Goal: Use online tool/utility: Utilize a website feature to perform a specific function

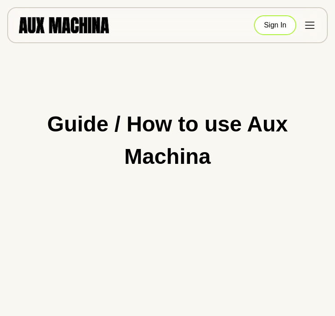
click at [270, 27] on button "Sign In" at bounding box center [275, 25] width 42 height 20
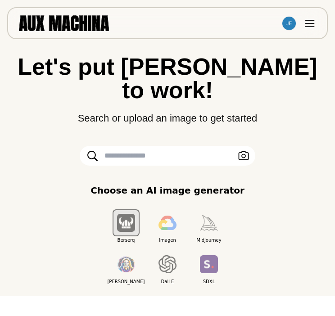
scroll to position [39, 0]
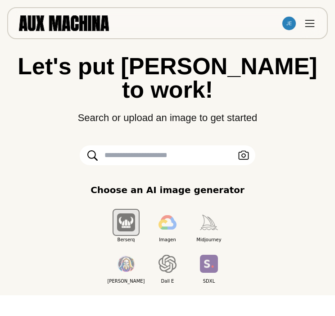
click at [144, 146] on input "text" at bounding box center [168, 156] width 176 height 20
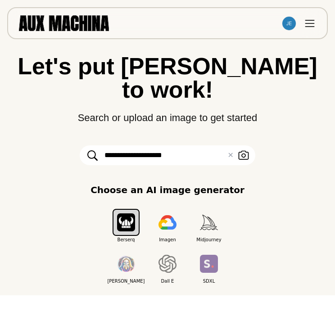
type input "**********"
click button "Search" at bounding box center [0, 0] width 0 height 0
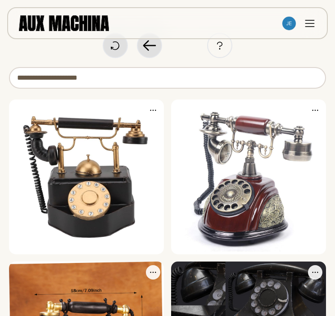
scroll to position [0, 0]
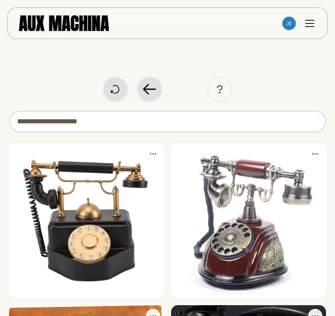
click at [132, 209] on img at bounding box center [86, 220] width 155 height 155
click at [263, 251] on img at bounding box center [248, 220] width 155 height 155
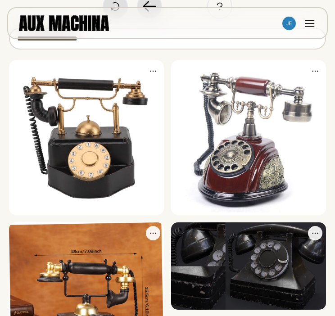
scroll to position [61, 0]
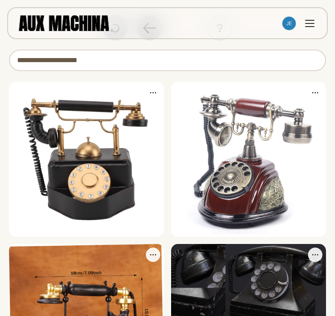
click at [152, 96] on icon at bounding box center [153, 92] width 9 height 9
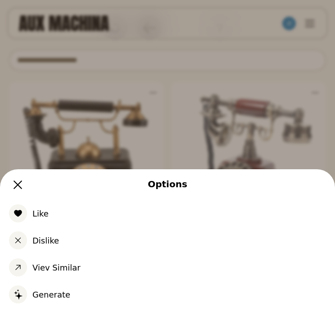
click at [26, 210] on span at bounding box center [18, 214] width 18 height 18
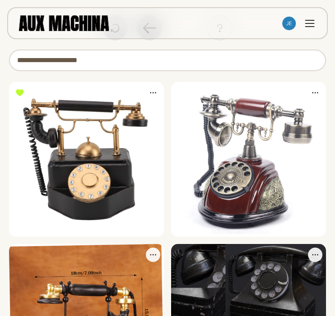
click at [317, 91] on icon at bounding box center [315, 92] width 9 height 9
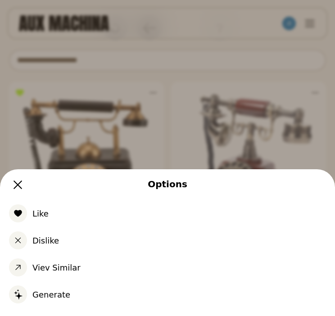
click at [53, 217] on button "Like" at bounding box center [167, 213] width 317 height 27
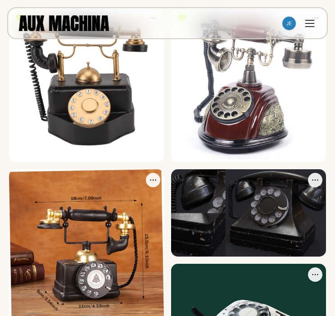
scroll to position [0, 0]
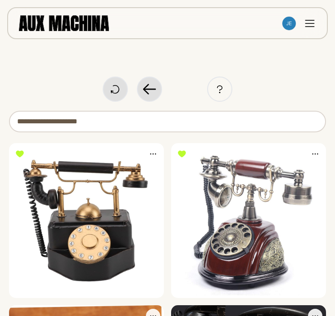
click at [151, 154] on icon at bounding box center [153, 154] width 6 height 1
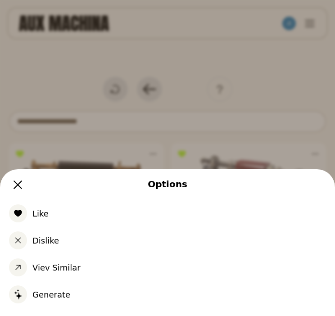
click at [46, 291] on button "Generate" at bounding box center [167, 294] width 317 height 27
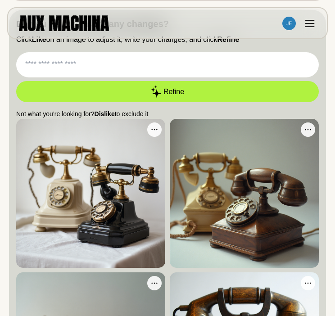
scroll to position [131, 0]
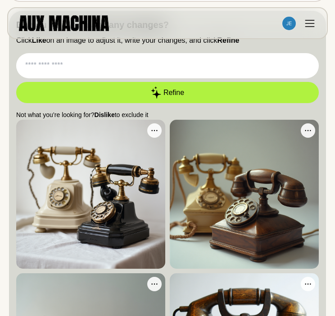
click at [155, 132] on icon at bounding box center [154, 130] width 9 height 9
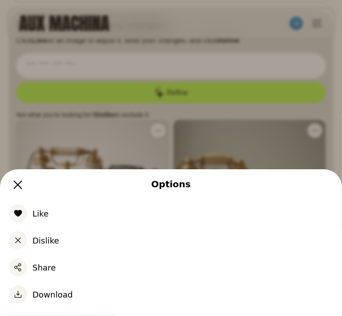
click at [32, 294] on button "Download" at bounding box center [171, 294] width 324 height 27
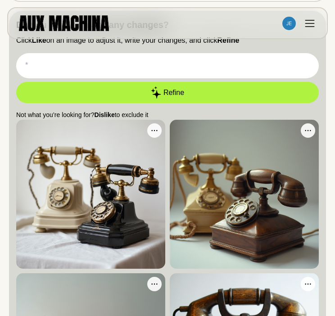
click at [88, 64] on input "text" at bounding box center [167, 65] width 303 height 25
type input "*"
type input "**********"
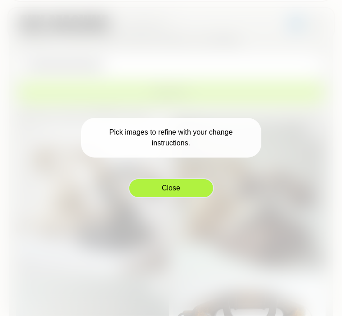
click at [172, 192] on button "Close" at bounding box center [171, 188] width 86 height 20
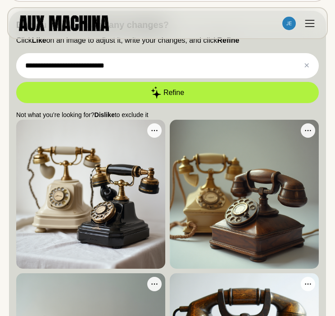
click at [264, 62] on input "**********" at bounding box center [167, 65] width 303 height 25
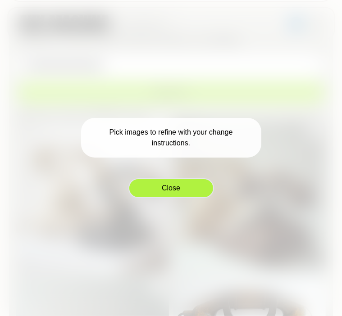
click at [175, 192] on button "Close" at bounding box center [171, 188] width 86 height 20
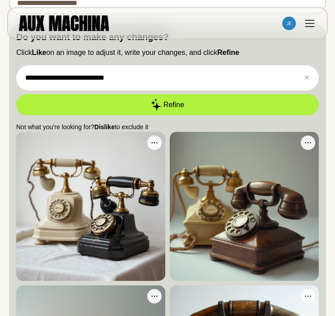
scroll to position [118, 0]
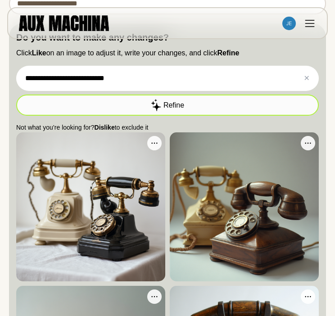
click at [178, 105] on button "Refine" at bounding box center [167, 105] width 303 height 21
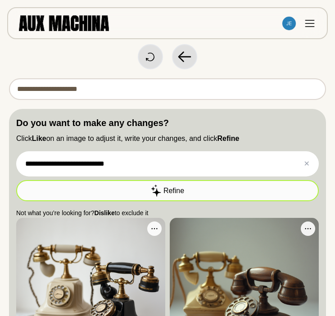
scroll to position [33, 0]
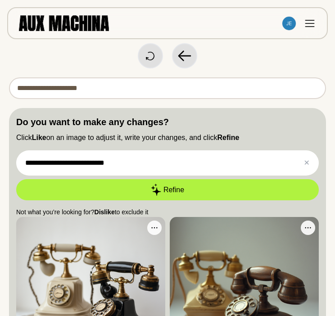
click at [146, 92] on input "**********" at bounding box center [167, 89] width 317 height 22
drag, startPoint x: 124, startPoint y: 164, endPoint x: -18, endPoint y: 153, distance: 142.8
click at [0, 153] on html "**********" at bounding box center [167, 125] width 335 height 316
click at [52, 166] on input "**********" at bounding box center [167, 163] width 303 height 25
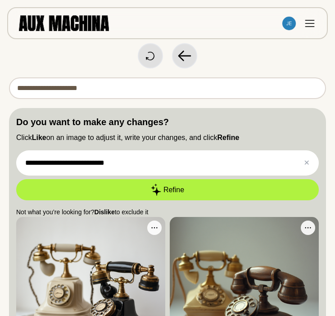
drag, startPoint x: 128, startPoint y: 164, endPoint x: -7, endPoint y: 158, distance: 134.9
click at [0, 158] on html "**********" at bounding box center [167, 125] width 335 height 316
click at [106, 79] on input "**********" at bounding box center [167, 89] width 317 height 22
drag, startPoint x: 106, startPoint y: 79, endPoint x: -16, endPoint y: 81, distance: 122.6
click at [0, 81] on html "**********" at bounding box center [167, 125] width 335 height 316
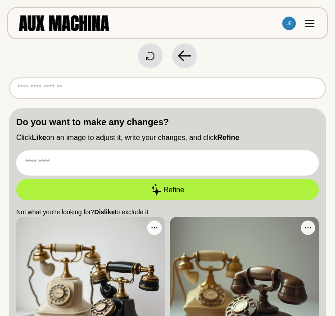
paste input "**********"
type input "**********"
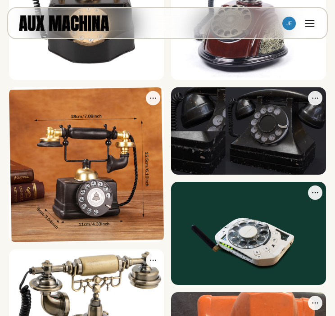
scroll to position [0, 0]
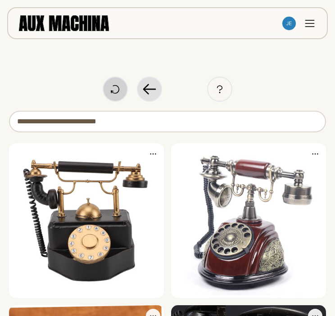
click at [121, 94] on div at bounding box center [113, 89] width 18 height 18
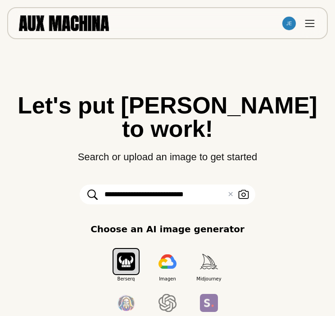
click at [215, 185] on input "**********" at bounding box center [168, 195] width 176 height 20
click button "Search" at bounding box center [0, 0] width 0 height 0
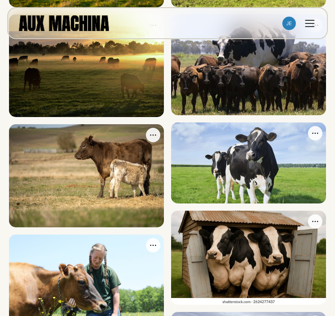
scroll to position [241, 0]
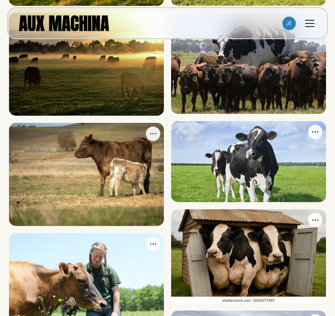
click at [321, 132] on button at bounding box center [315, 132] width 14 height 14
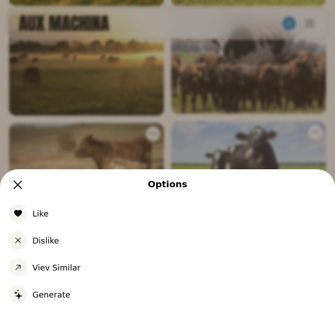
click at [35, 208] on button "Like" at bounding box center [167, 213] width 317 height 27
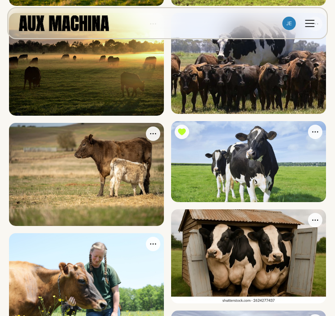
click at [146, 133] on button at bounding box center [153, 134] width 14 height 14
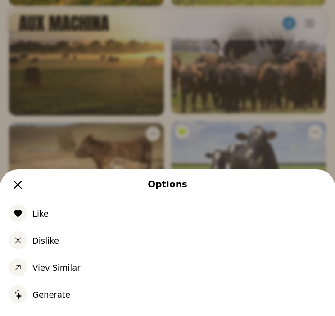
click at [41, 215] on button "Like" at bounding box center [167, 213] width 317 height 27
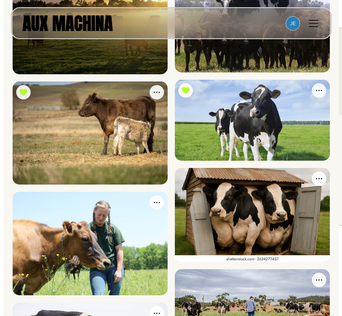
scroll to position [283, 0]
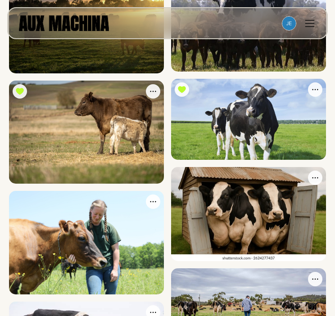
click at [153, 92] on icon at bounding box center [153, 91] width 9 height 9
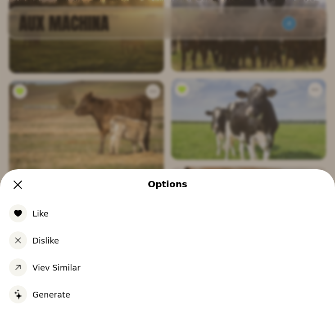
click at [30, 297] on button "Generate" at bounding box center [167, 294] width 317 height 27
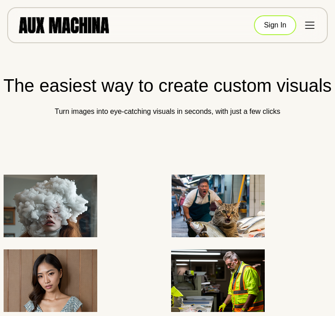
click at [270, 27] on button "Sign In" at bounding box center [275, 25] width 42 height 20
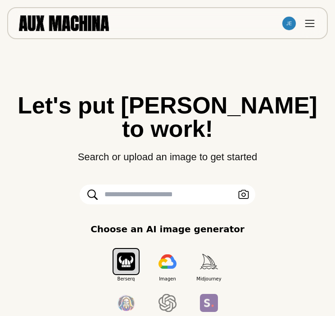
click at [125, 185] on input "text" at bounding box center [168, 195] width 176 height 20
type input "*"
type input "**********"
click button "Search" at bounding box center [0, 0] width 0 height 0
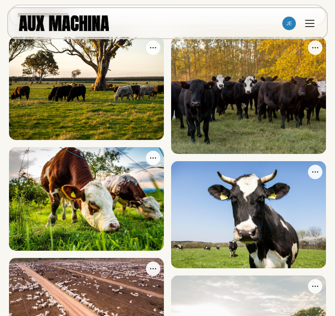
scroll to position [121, 0]
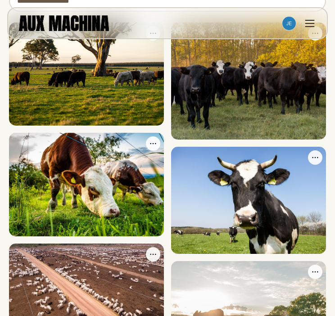
click at [314, 159] on icon at bounding box center [315, 157] width 9 height 9
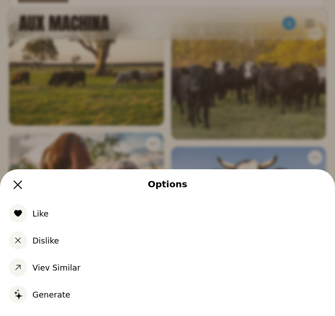
click at [251, 141] on div "Options Like Dislike Viev Similar Generate" at bounding box center [167, 158] width 335 height 316
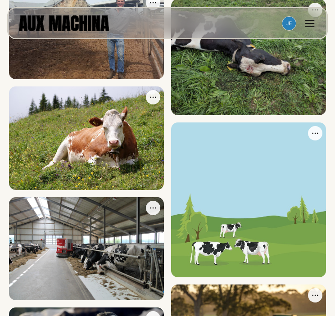
scroll to position [787, 0]
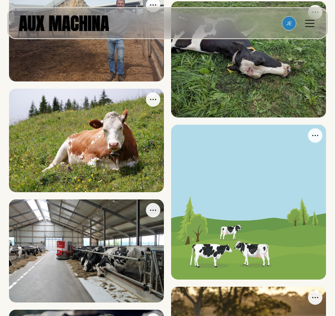
click at [158, 97] on button at bounding box center [153, 99] width 14 height 14
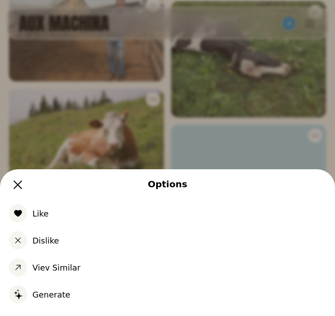
click at [38, 297] on button "Generate" at bounding box center [167, 294] width 317 height 27
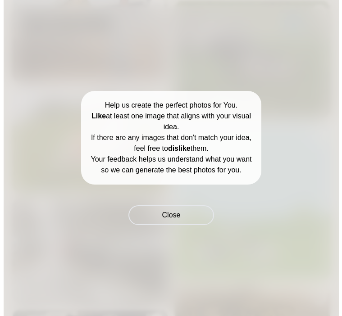
scroll to position [800, 0]
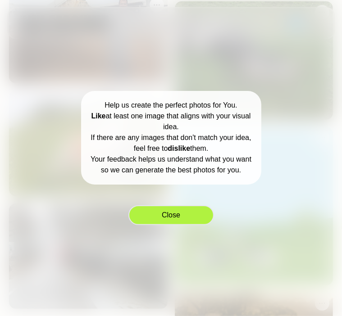
click at [170, 216] on button "Close" at bounding box center [171, 216] width 86 height 20
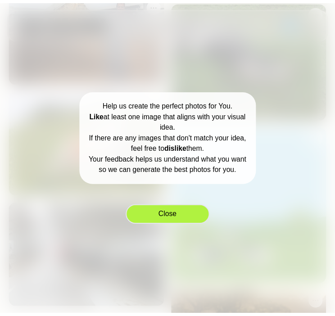
scroll to position [787, 0]
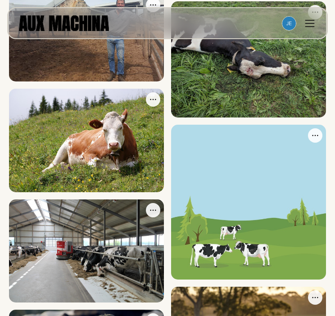
click at [150, 103] on icon at bounding box center [153, 99] width 9 height 9
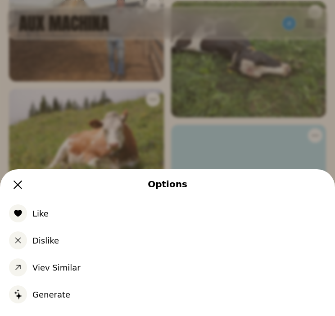
click at [46, 210] on button "Like" at bounding box center [167, 213] width 317 height 27
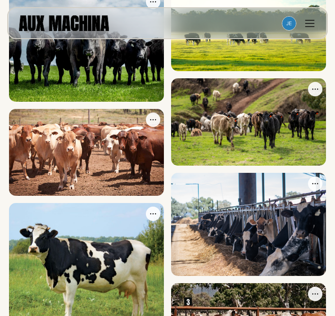
scroll to position [1218, 0]
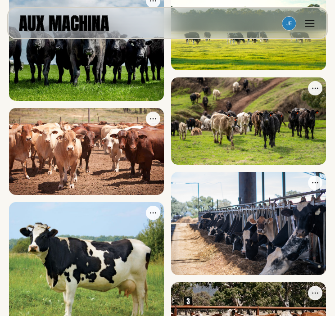
click at [153, 119] on icon at bounding box center [153, 118] width 6 height 1
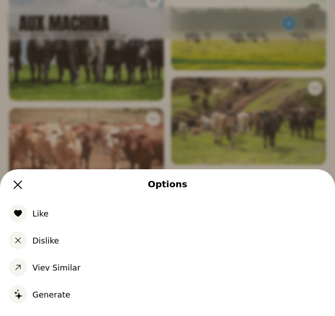
click at [44, 206] on button "Like" at bounding box center [167, 213] width 317 height 27
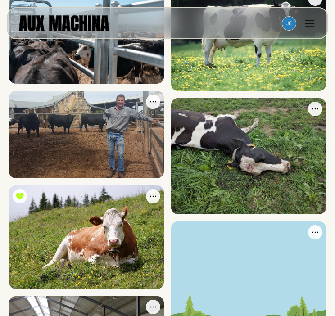
scroll to position [715, 0]
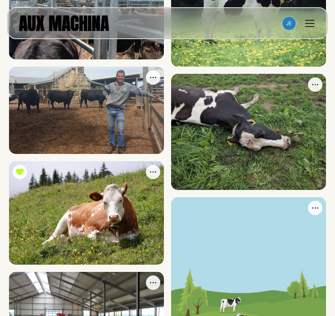
click at [159, 171] on button at bounding box center [153, 172] width 14 height 14
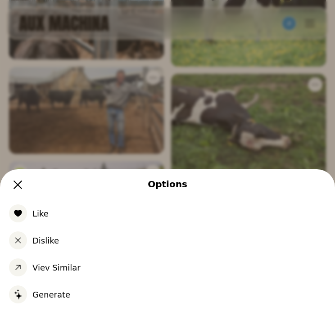
click at [48, 295] on button "Generate" at bounding box center [167, 294] width 317 height 27
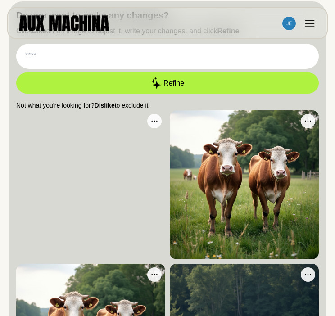
scroll to position [136, 0]
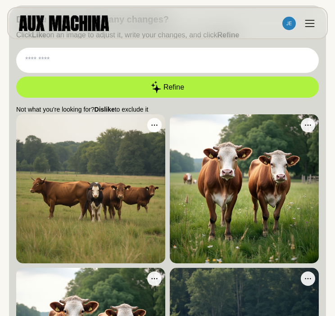
click at [96, 59] on input "text" at bounding box center [167, 60] width 303 height 25
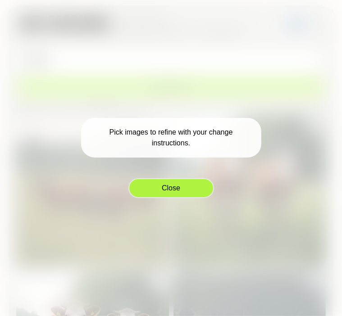
click at [191, 185] on button "Close" at bounding box center [171, 188] width 86 height 20
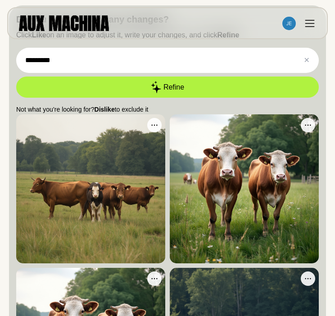
click at [307, 124] on icon at bounding box center [308, 125] width 9 height 9
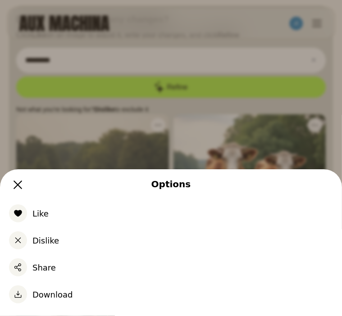
click at [90, 139] on div "Options Like Dislike Share Download" at bounding box center [171, 158] width 342 height 316
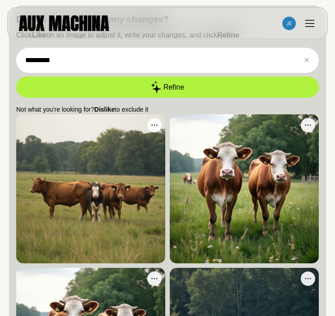
click at [204, 174] on img at bounding box center [244, 188] width 149 height 149
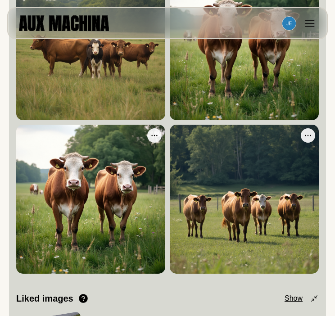
click at [307, 139] on icon at bounding box center [308, 135] width 9 height 9
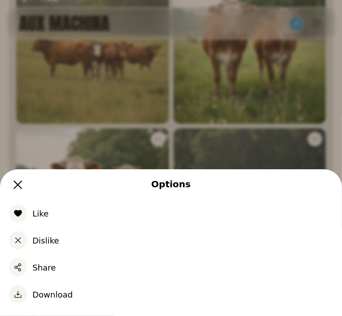
click at [237, 138] on div "Options Like Dislike Share Download" at bounding box center [171, 158] width 342 height 316
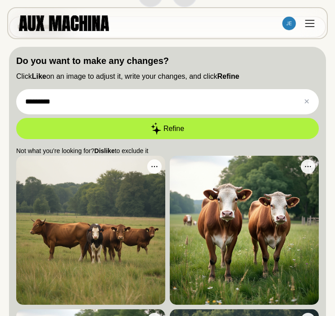
scroll to position [0, 0]
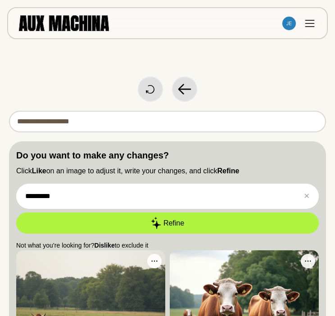
click at [97, 187] on input "*********" at bounding box center [167, 196] width 303 height 25
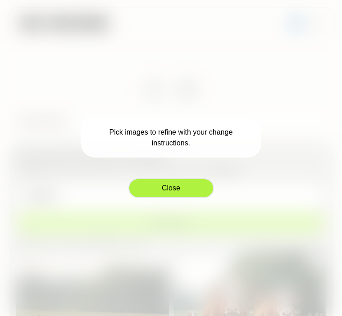
click at [153, 192] on button "Close" at bounding box center [171, 188] width 86 height 20
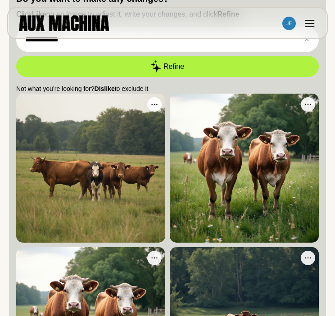
scroll to position [160, 0]
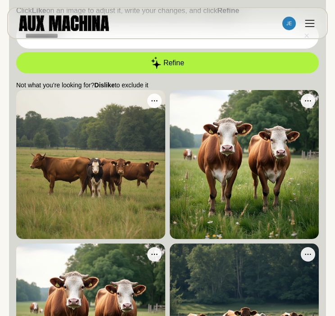
click at [151, 96] on icon at bounding box center [154, 100] width 9 height 9
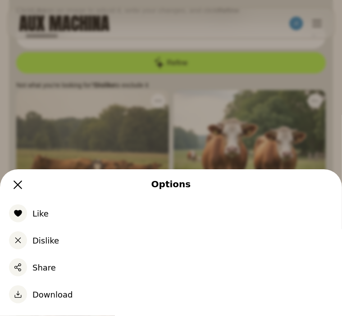
click at [47, 237] on button "Dislike" at bounding box center [171, 240] width 324 height 27
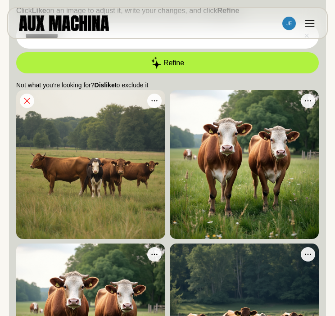
scroll to position [228, 0]
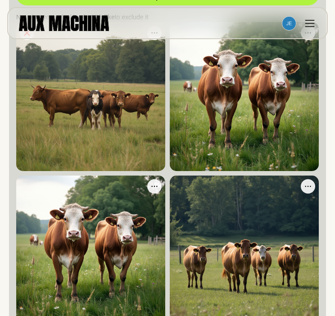
drag, startPoint x: 308, startPoint y: 184, endPoint x: 150, endPoint y: 185, distance: 158.2
click at [150, 185] on icon at bounding box center [154, 186] width 9 height 9
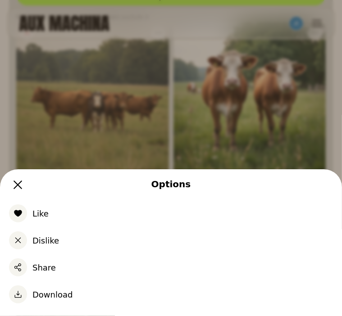
click at [27, 211] on button "Like" at bounding box center [171, 213] width 324 height 27
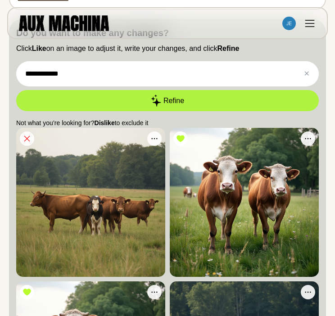
scroll to position [122, 0]
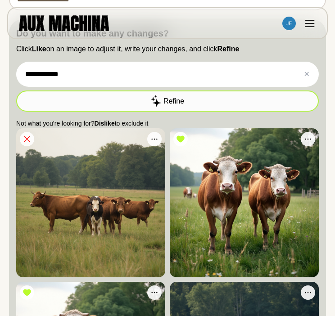
click at [109, 96] on button "Refine" at bounding box center [167, 101] width 303 height 21
click at [97, 97] on button "Refine" at bounding box center [167, 101] width 303 height 21
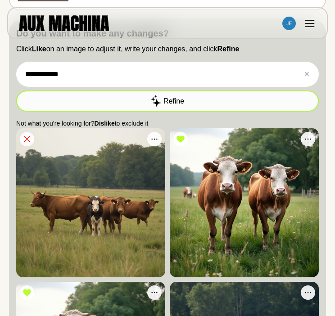
click at [155, 104] on icon "button" at bounding box center [156, 101] width 10 height 12
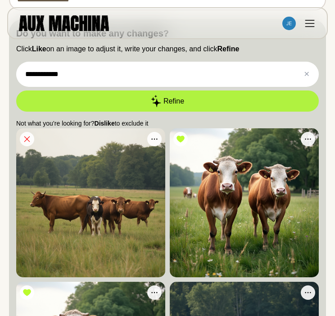
click at [169, 85] on input "**********" at bounding box center [167, 74] width 303 height 25
type input "**********"
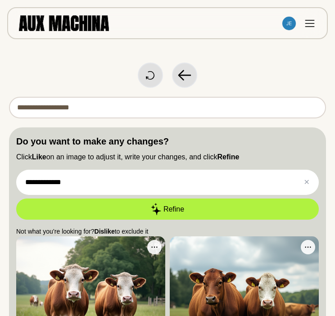
scroll to position [14, 0]
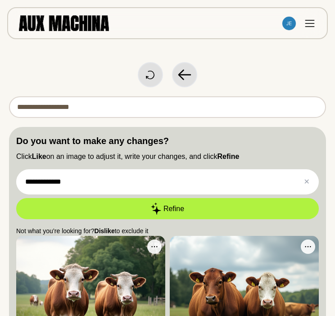
drag, startPoint x: 115, startPoint y: 103, endPoint x: -5, endPoint y: 76, distance: 123.2
click at [0, 76] on html "**********" at bounding box center [167, 144] width 335 height 316
type input "**********"
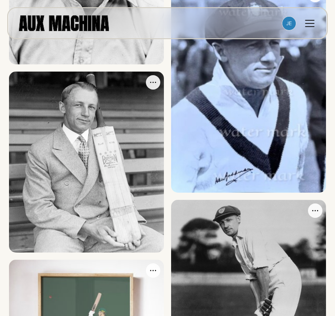
scroll to position [738, 0]
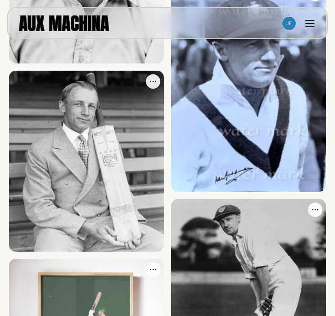
drag, startPoint x: 155, startPoint y: 80, endPoint x: 137, endPoint y: 100, distance: 27.1
click at [137, 100] on img at bounding box center [86, 161] width 155 height 181
click at [155, 82] on icon at bounding box center [153, 81] width 9 height 9
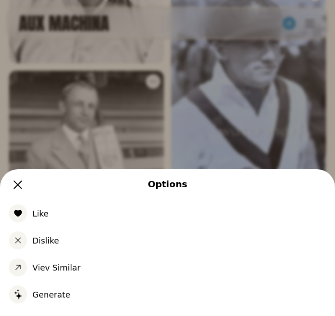
click at [46, 217] on button "Like" at bounding box center [167, 213] width 317 height 27
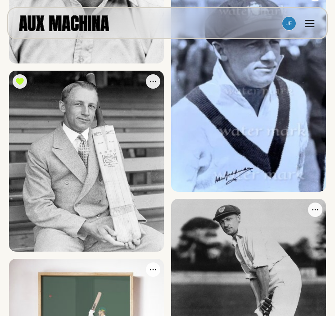
click at [315, 207] on icon at bounding box center [315, 210] width 9 height 9
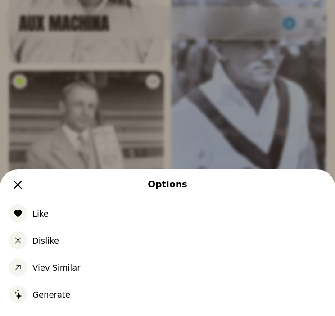
click at [38, 216] on button "Like" at bounding box center [167, 213] width 317 height 27
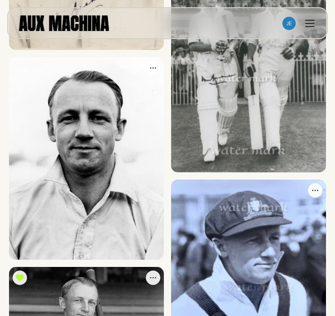
scroll to position [602, 0]
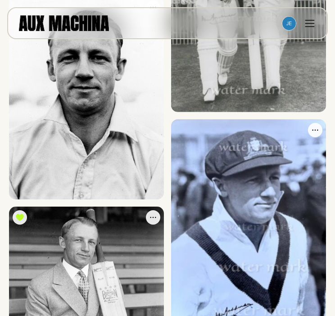
drag, startPoint x: 65, startPoint y: 256, endPoint x: 39, endPoint y: 238, distance: 32.3
click at [39, 238] on img at bounding box center [86, 297] width 155 height 181
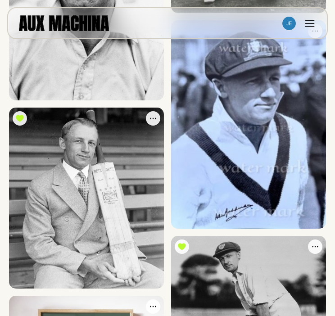
click at [151, 118] on icon at bounding box center [153, 118] width 6 height 1
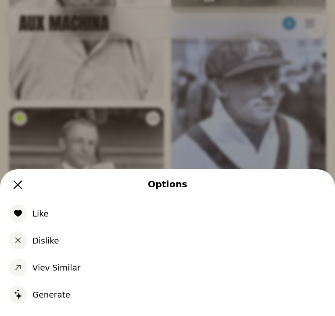
click at [40, 298] on button "Generate" at bounding box center [167, 294] width 317 height 27
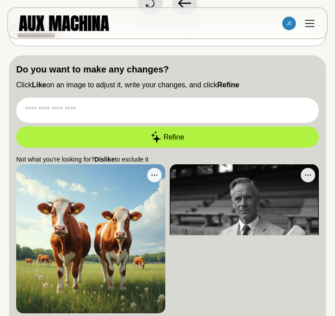
scroll to position [0, 0]
